Goal: Information Seeking & Learning: Learn about a topic

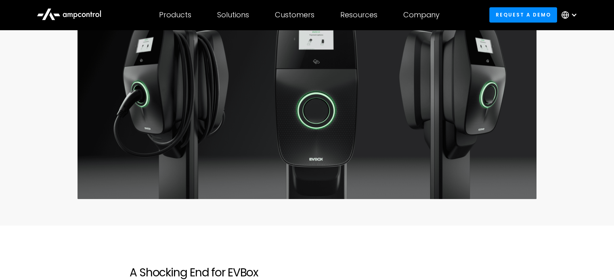
scroll to position [323, 0]
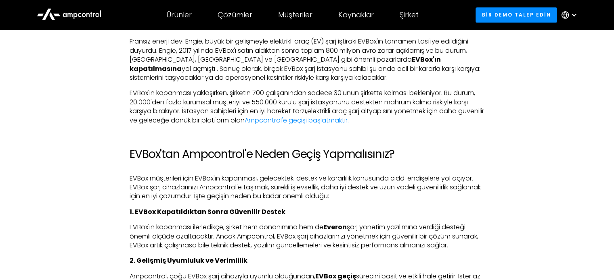
scroll to position [484, 0]
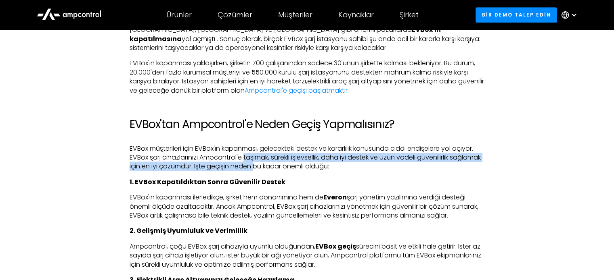
drag, startPoint x: 245, startPoint y: 158, endPoint x: 291, endPoint y: 165, distance: 46.0
click at [291, 165] on font "EVBox müşterileri için EVBox'ın kapanması, gelecekteki destek ve kararlılık kon…" at bounding box center [305, 157] width 351 height 27
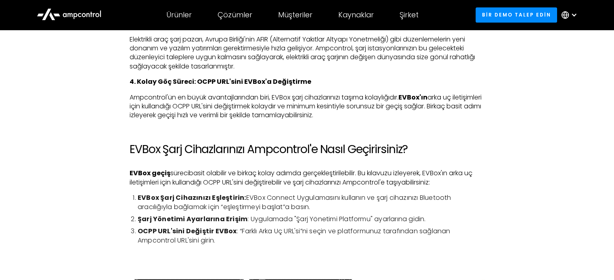
scroll to position [767, 0]
